Goal: Information Seeking & Learning: Learn about a topic

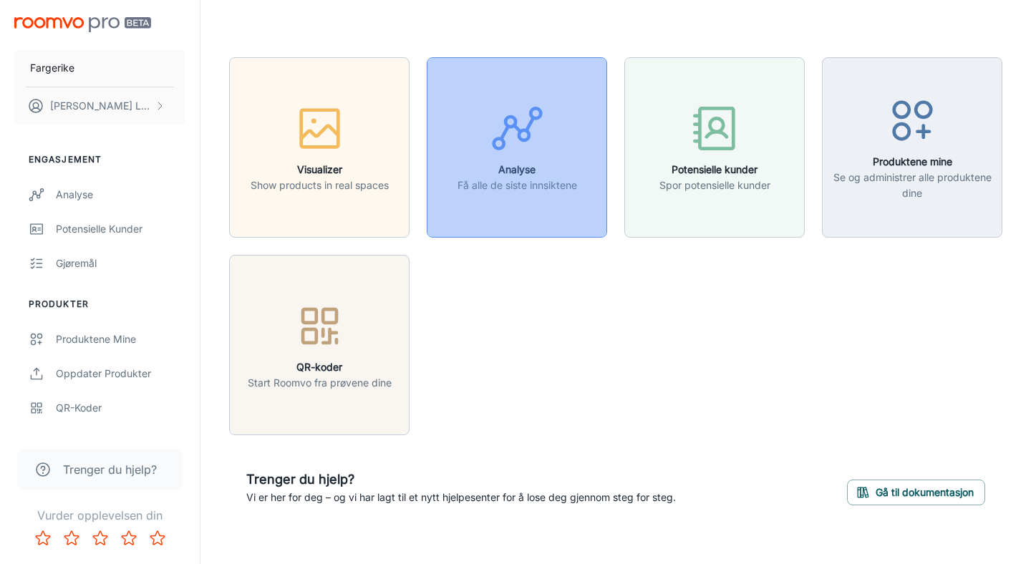
click at [538, 144] on icon "button" at bounding box center [517, 129] width 54 height 54
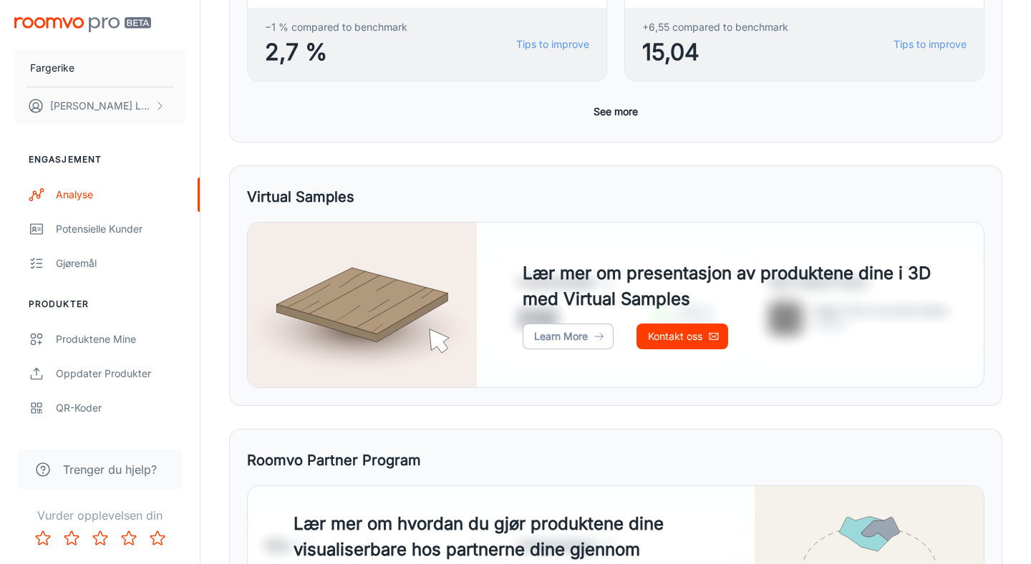
scroll to position [620, 0]
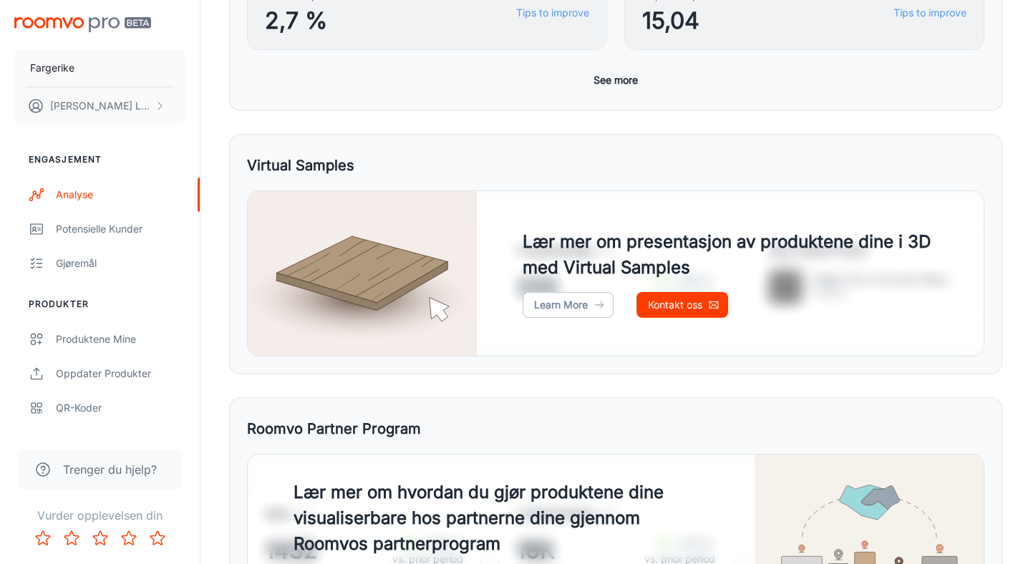
click at [612, 80] on button "See more" at bounding box center [616, 80] width 56 height 26
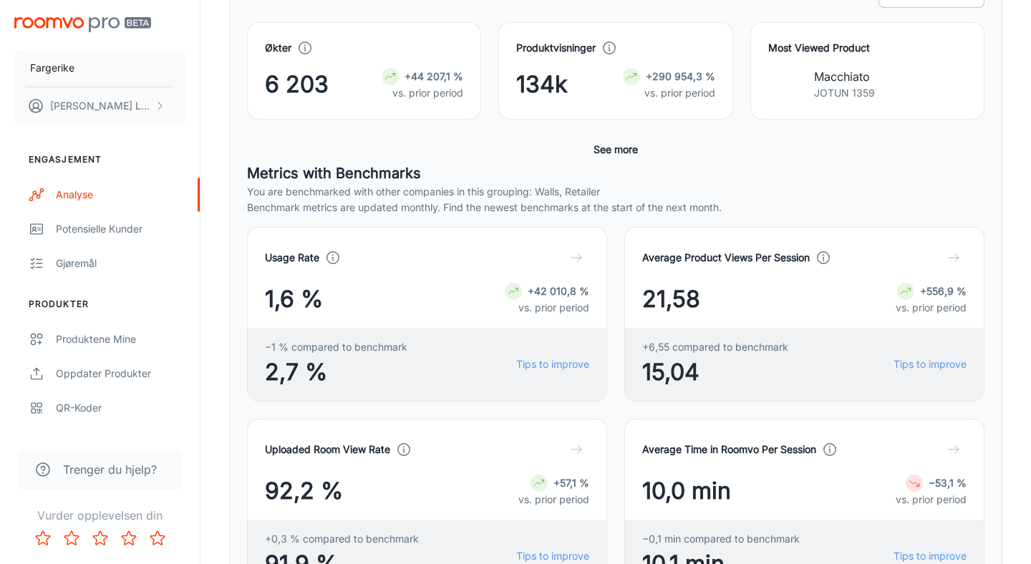
scroll to position [285, 0]
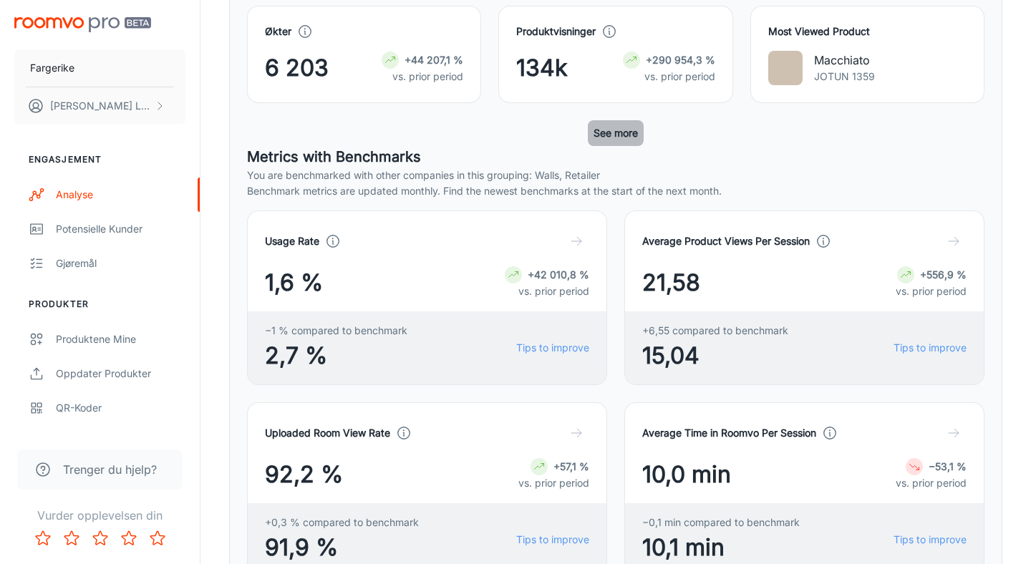
click at [616, 134] on button "See more" at bounding box center [616, 133] width 56 height 26
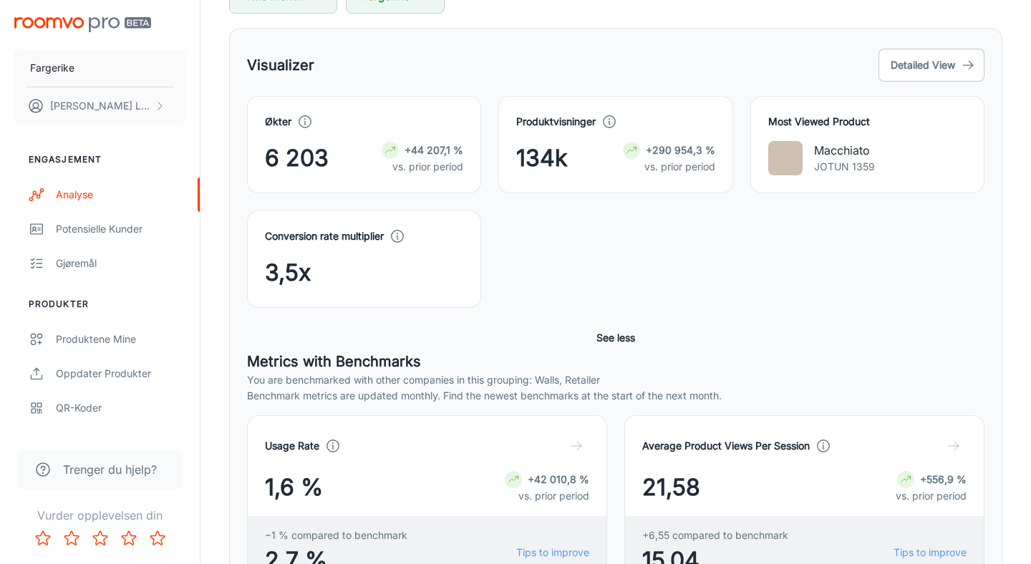
scroll to position [112, 0]
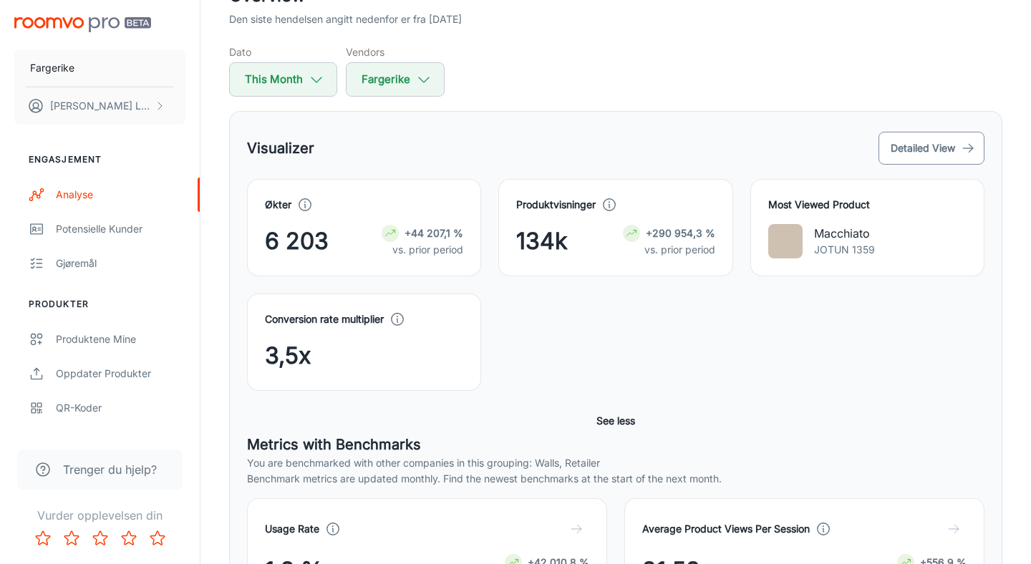
click at [907, 154] on button "Detailed View" at bounding box center [931, 148] width 106 height 33
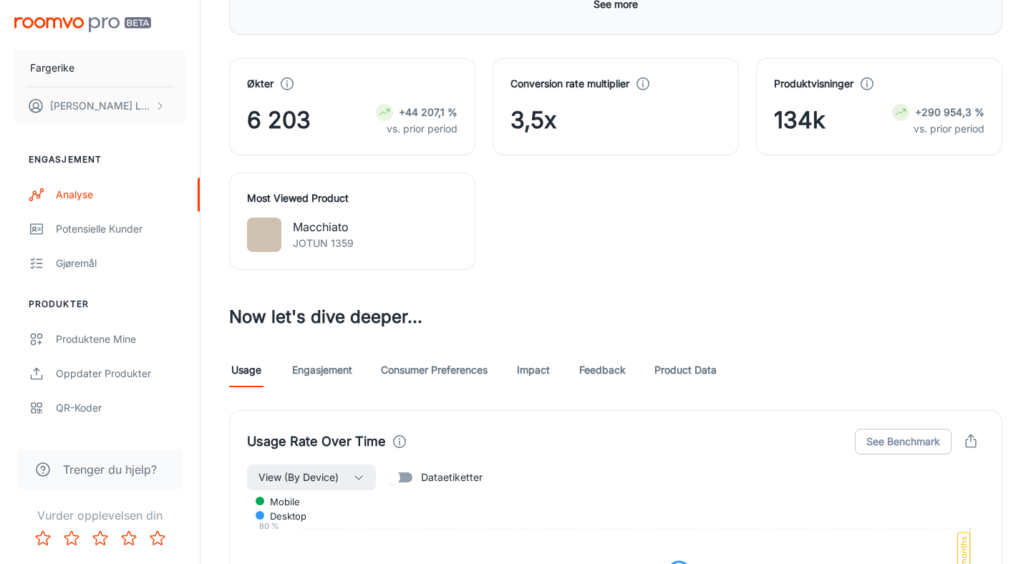
scroll to position [497, 0]
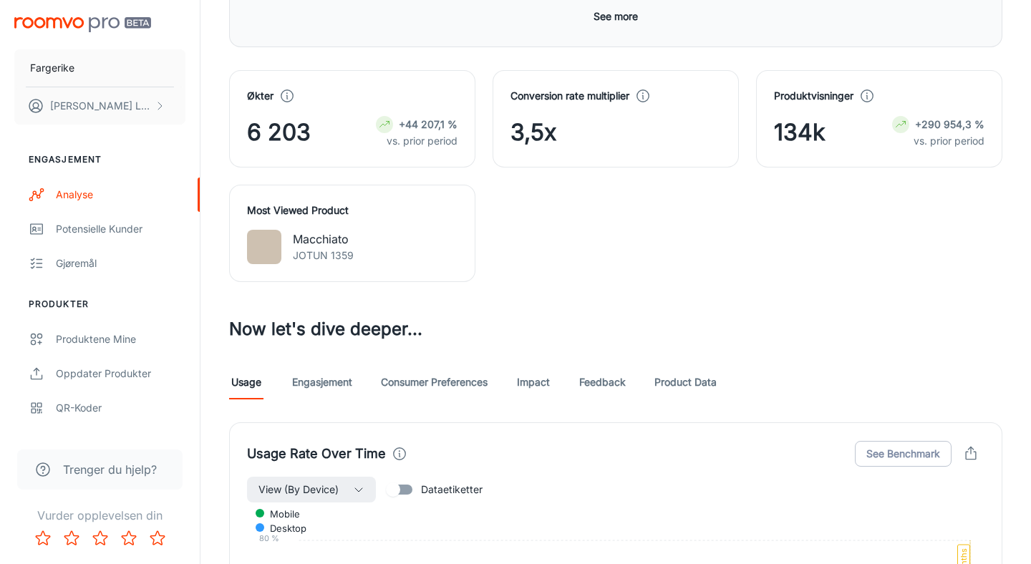
click at [341, 373] on link "Engasjement" at bounding box center [322, 382] width 60 height 34
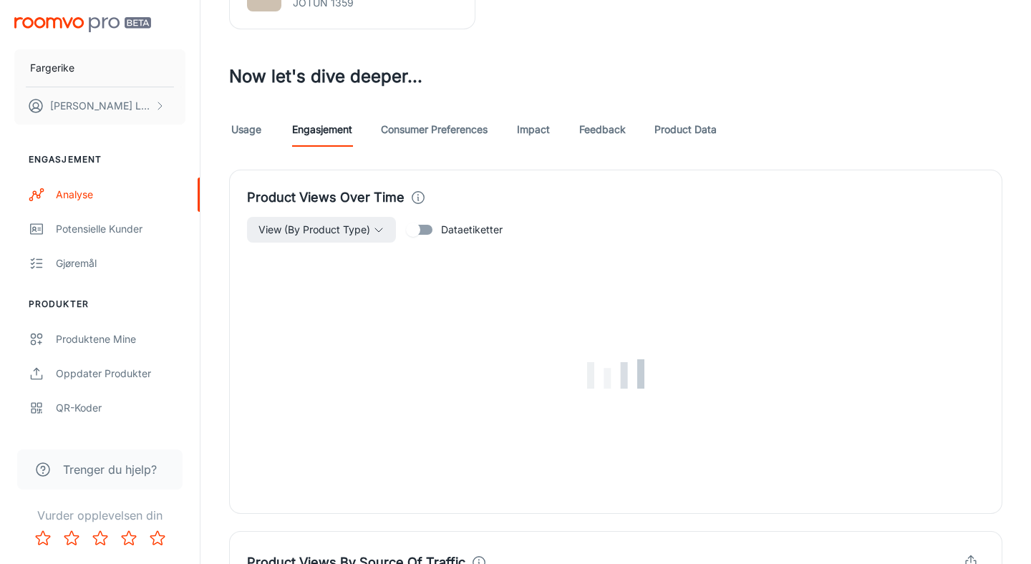
scroll to position [772, 0]
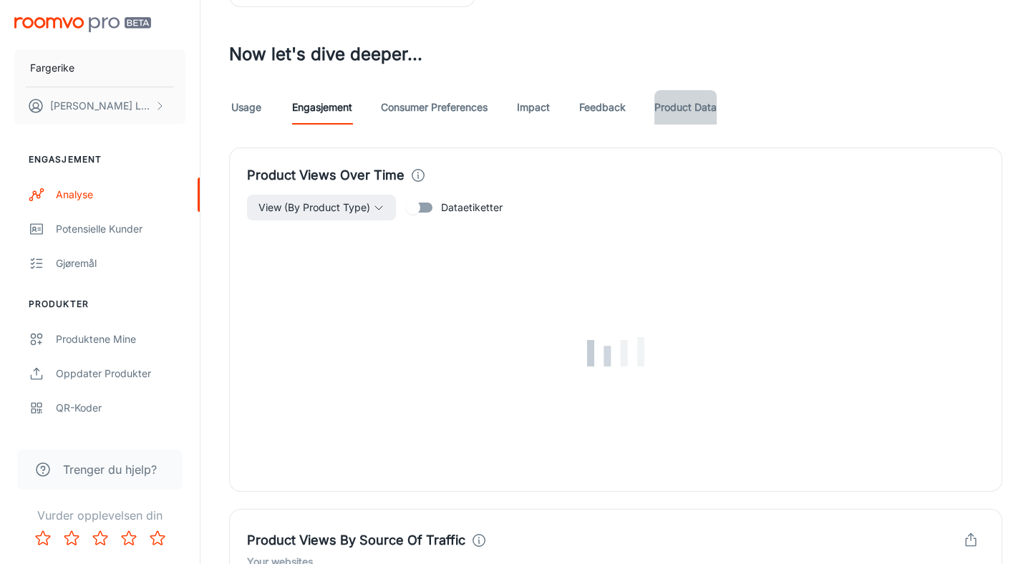
click at [663, 113] on link "Product Data" at bounding box center [685, 107] width 62 height 34
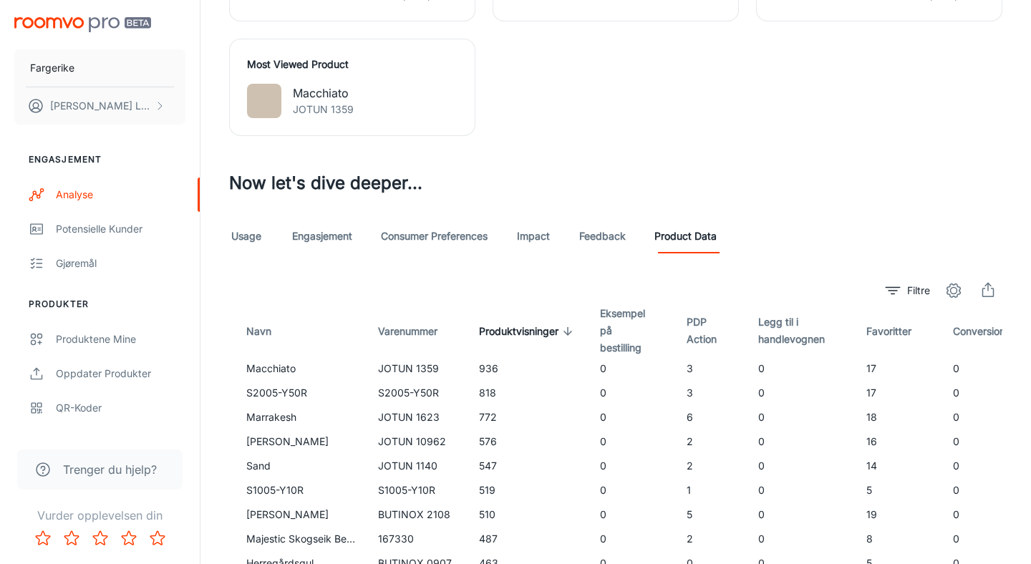
scroll to position [771, 0]
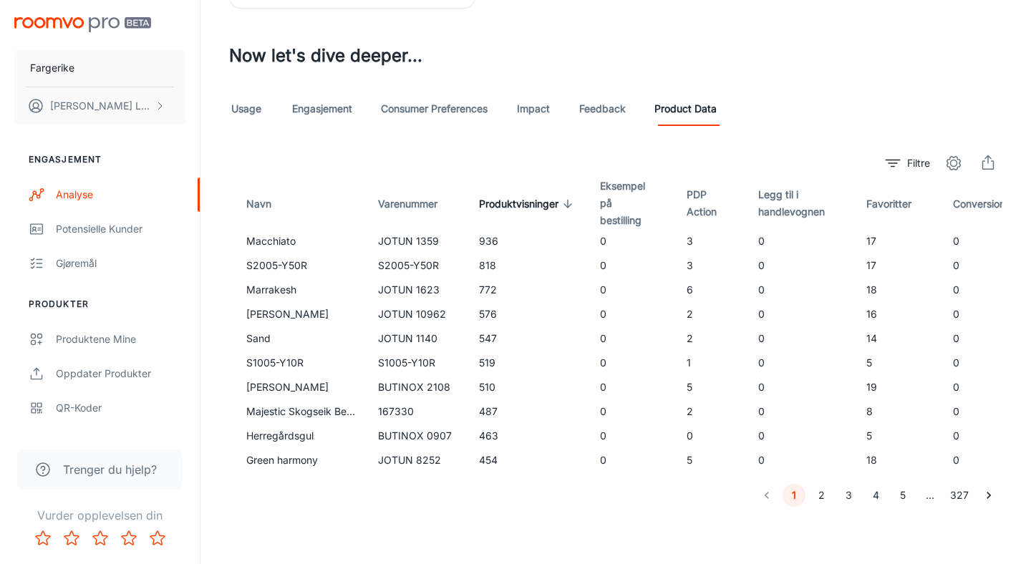
click at [654, 43] on h3 "Now let's dive deeper..." at bounding box center [615, 56] width 773 height 26
